Goal: Task Accomplishment & Management: Use online tool/utility

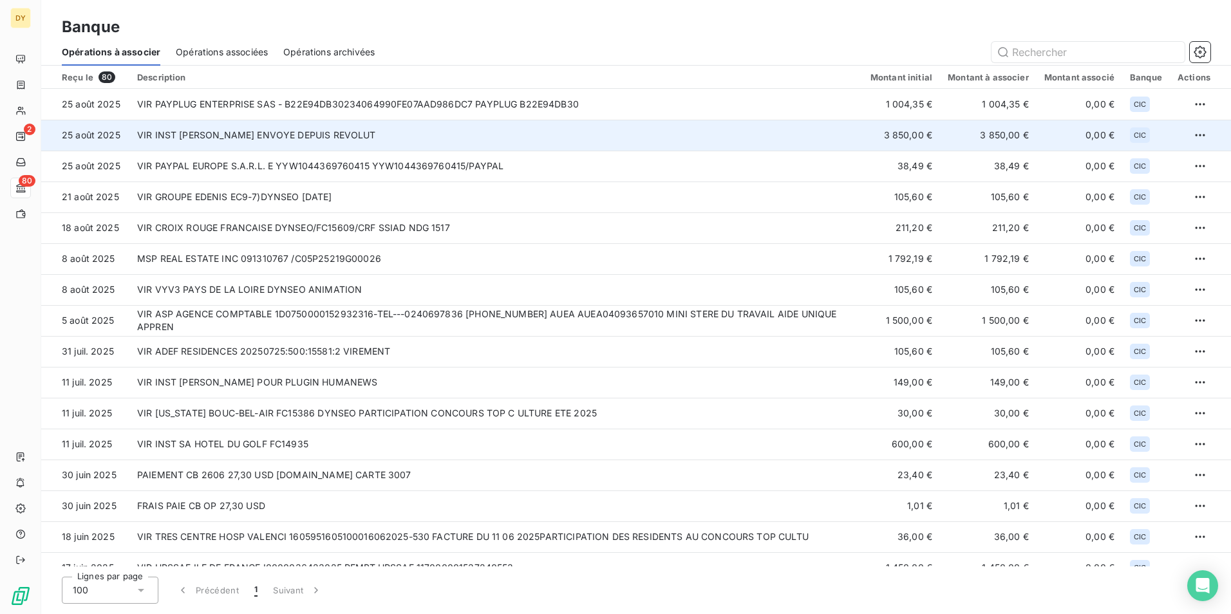
click at [321, 145] on td "VIR INST [PERSON_NAME] ENVOYE DEPUIS REVOLUT" at bounding box center [495, 135] width 733 height 31
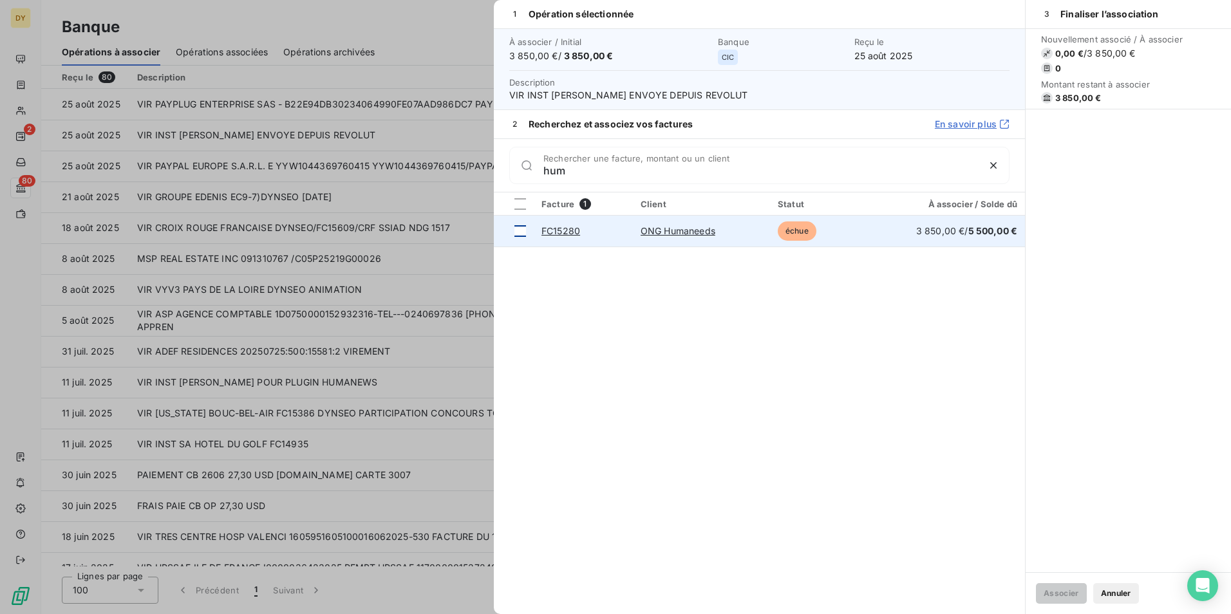
type input "hum"
click at [521, 229] on div at bounding box center [520, 231] width 12 height 12
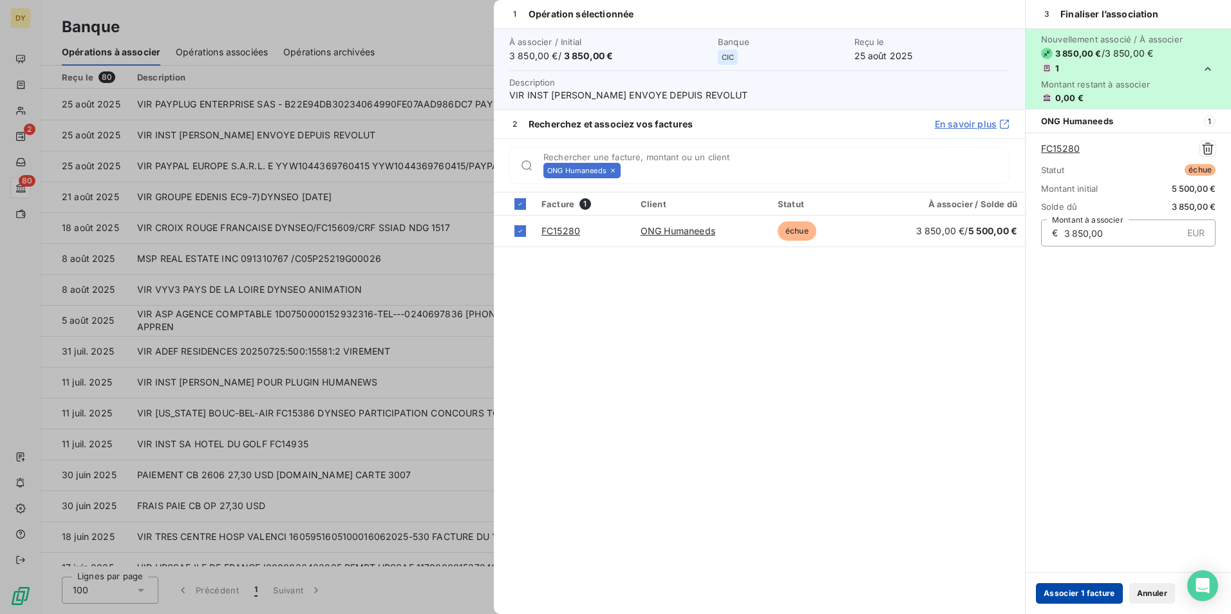
click at [1079, 590] on button "Associer 1 facture" at bounding box center [1079, 593] width 87 height 21
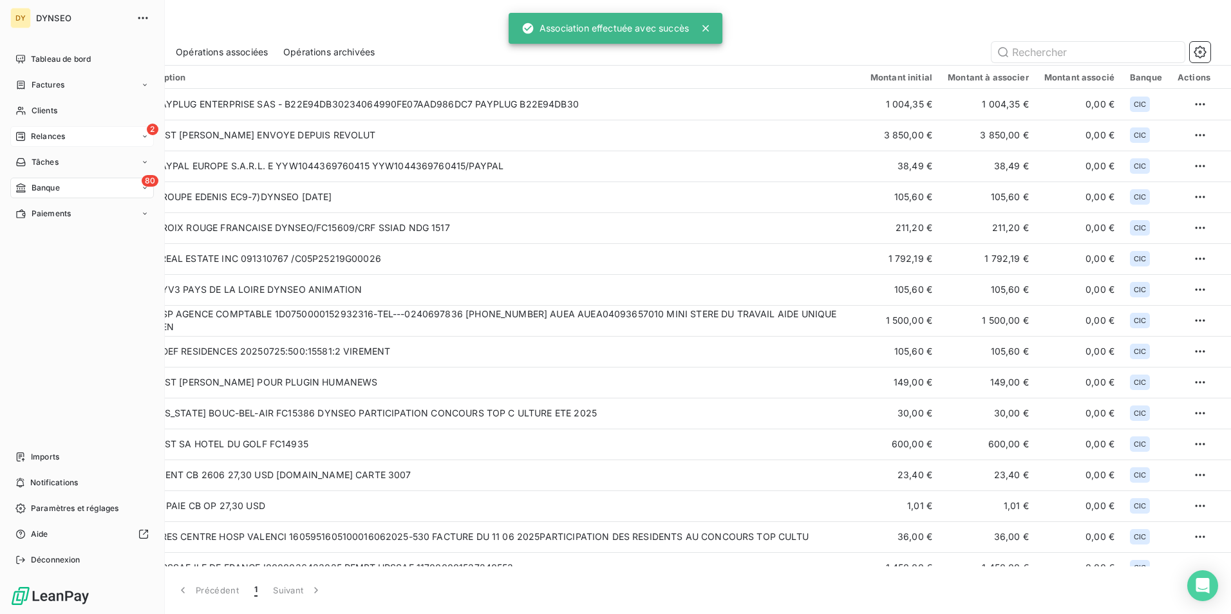
click at [31, 133] on span "Relances" at bounding box center [48, 137] width 34 height 12
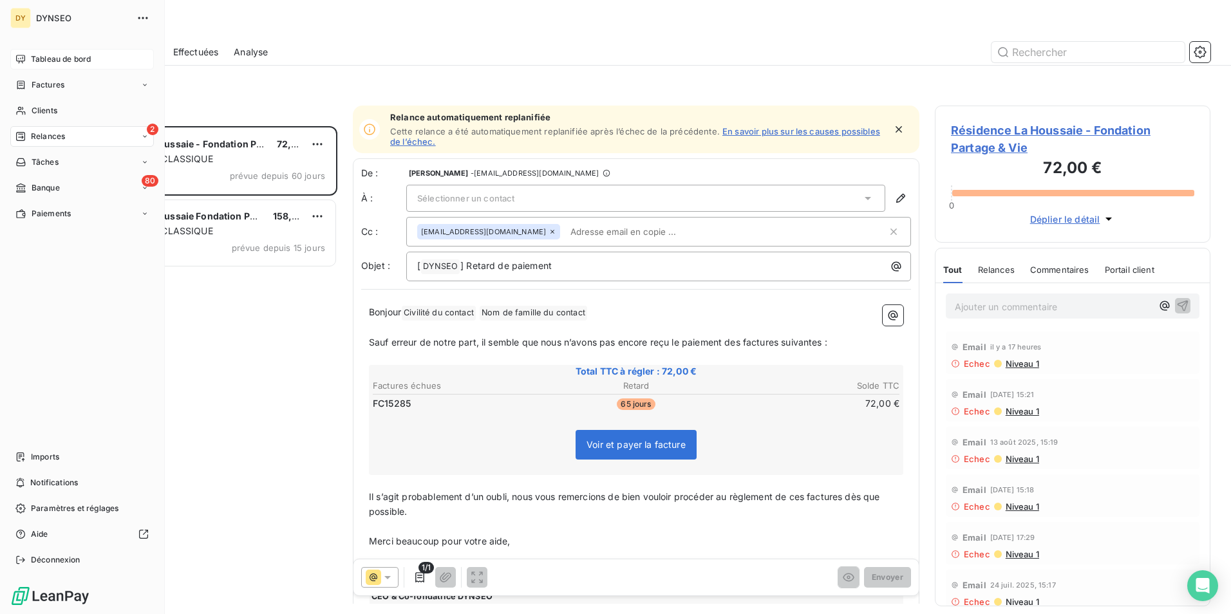
scroll to position [478, 266]
click at [39, 63] on span "Tableau de bord" at bounding box center [61, 59] width 60 height 12
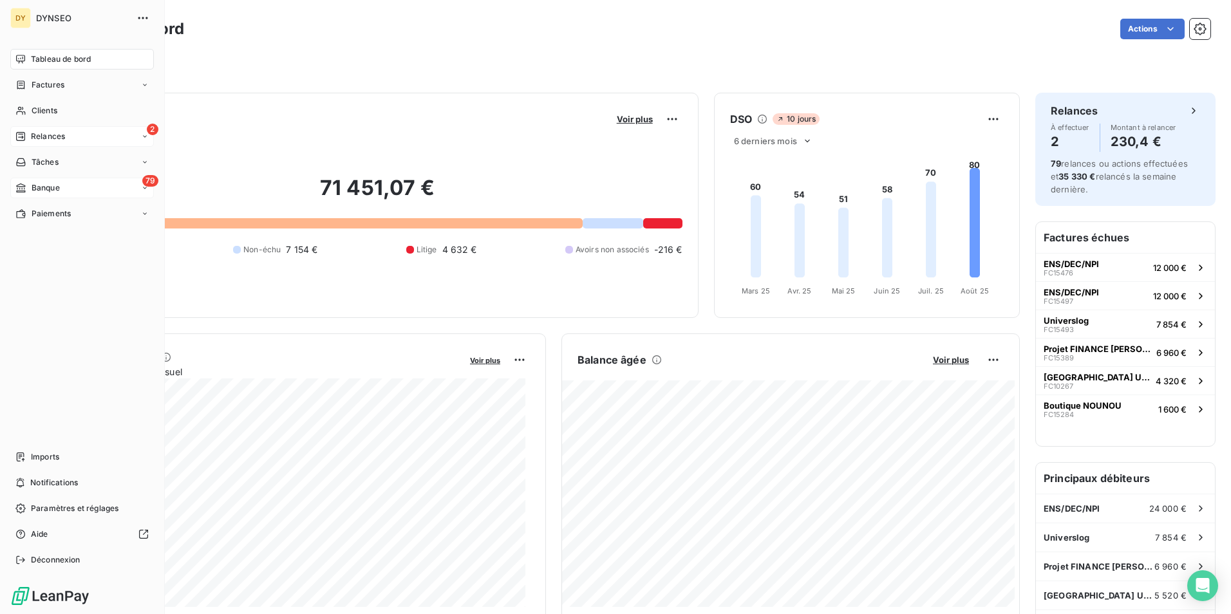
click at [29, 181] on div "79 Banque" at bounding box center [82, 188] width 144 height 21
